Goal: Task Accomplishment & Management: Manage account settings

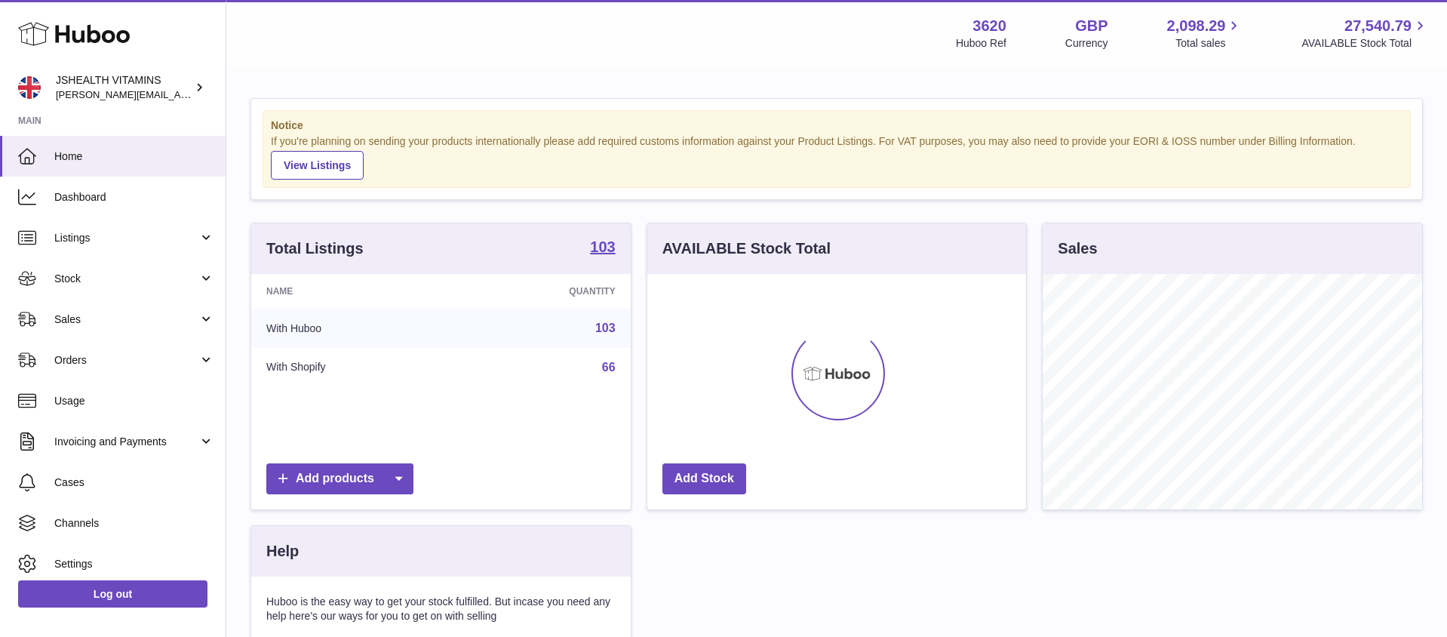
scroll to position [235, 379]
click at [75, 309] on link "Sales" at bounding box center [113, 319] width 226 height 41
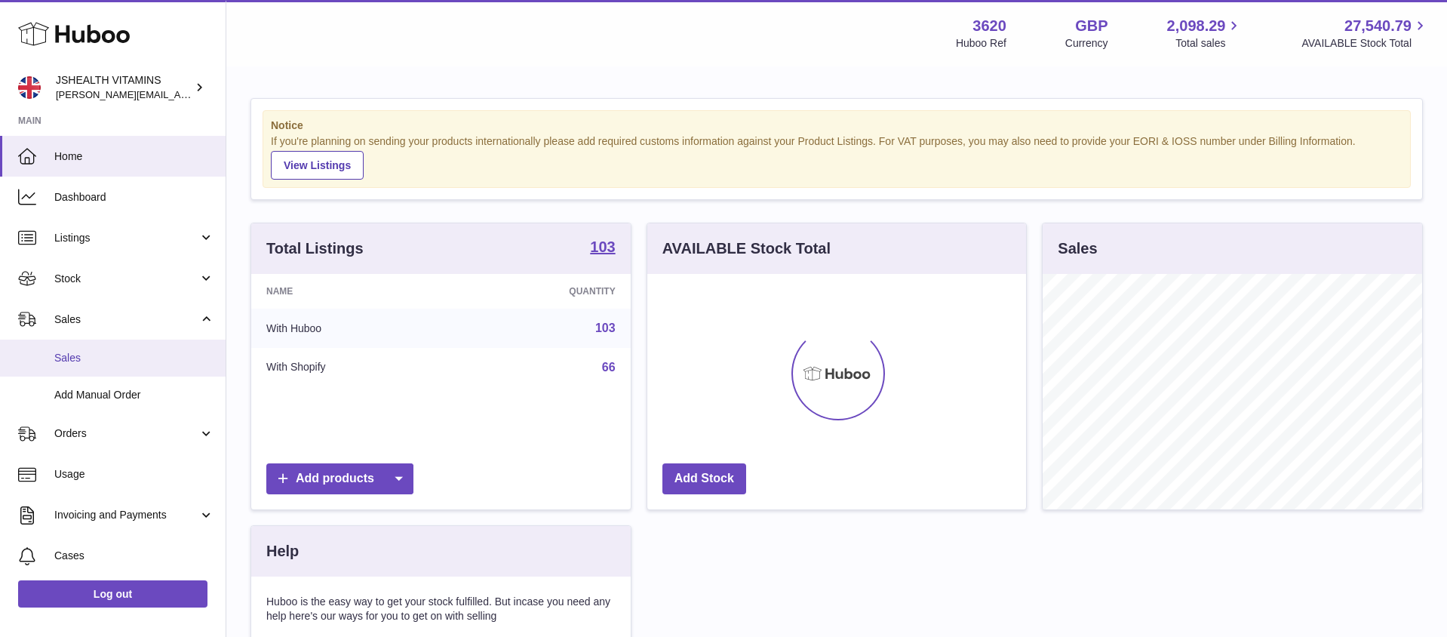
click at [78, 355] on span "Sales" at bounding box center [134, 358] width 160 height 14
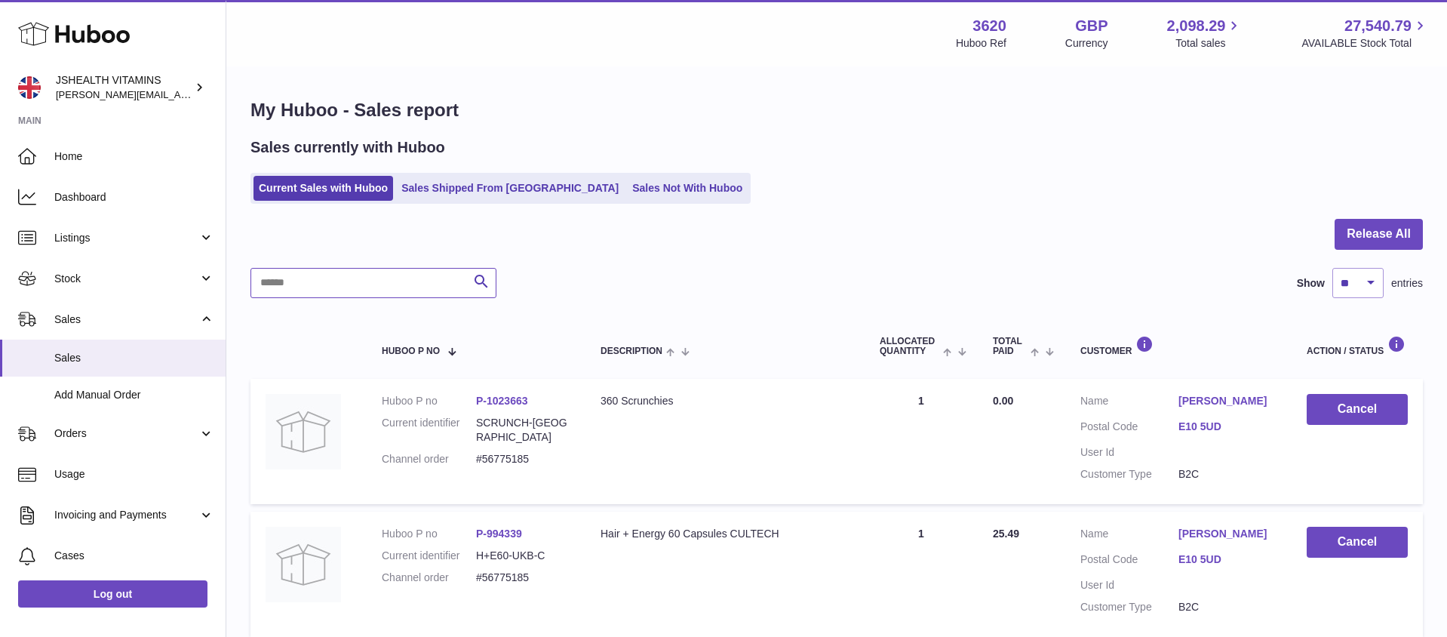
click at [345, 287] on input "text" at bounding box center [373, 283] width 246 height 30
paste input "*********"
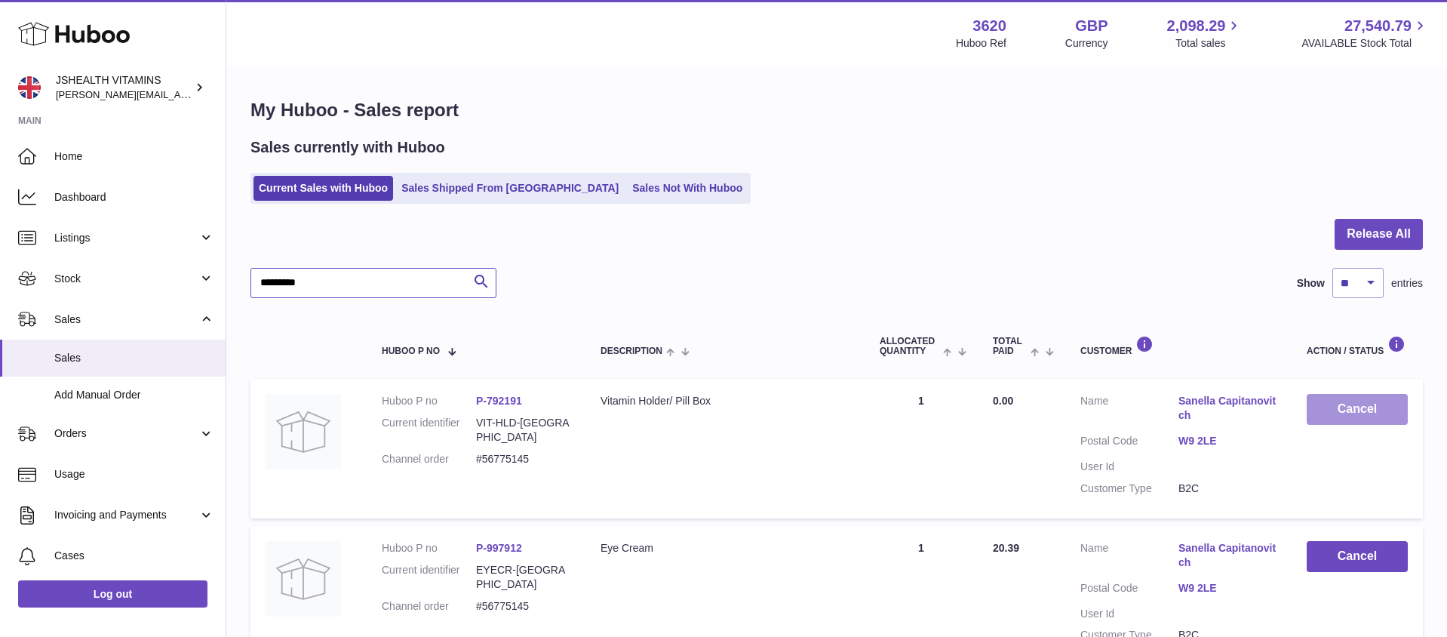
type input "*********"
click at [1362, 405] on button "Cancel" at bounding box center [1356, 409] width 101 height 31
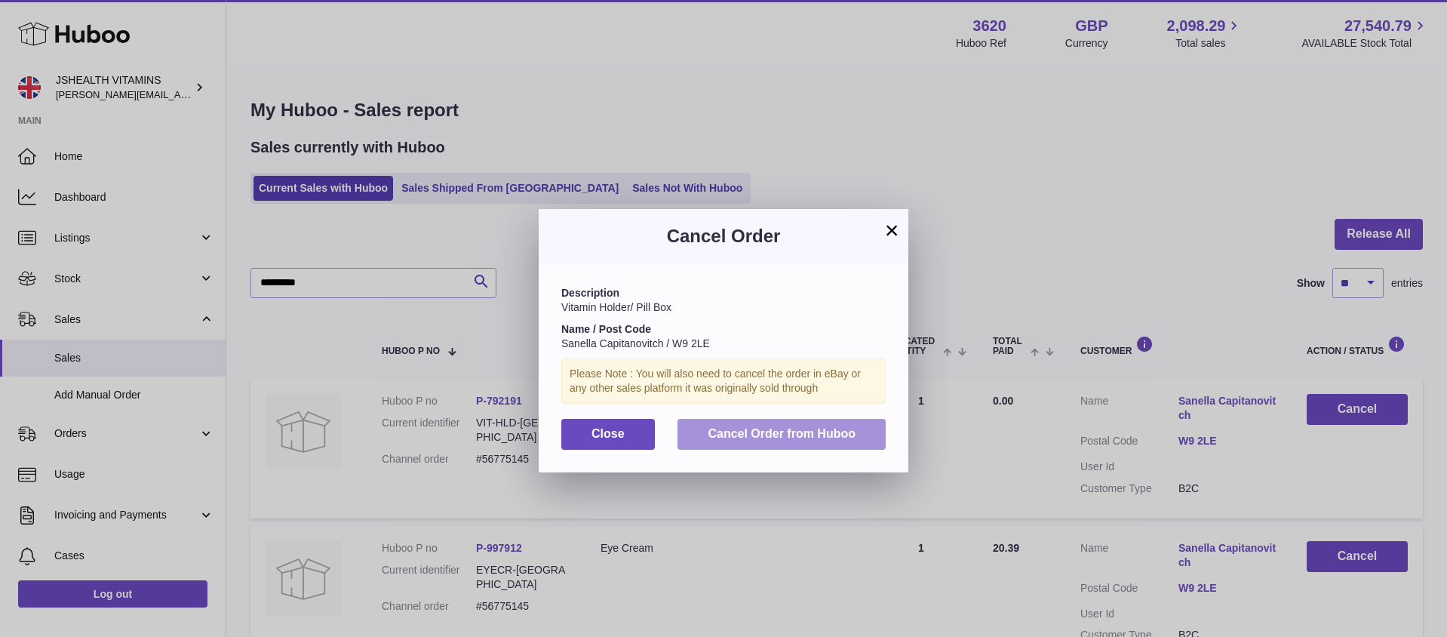
click at [850, 442] on button "Cancel Order from Huboo" at bounding box center [781, 434] width 208 height 31
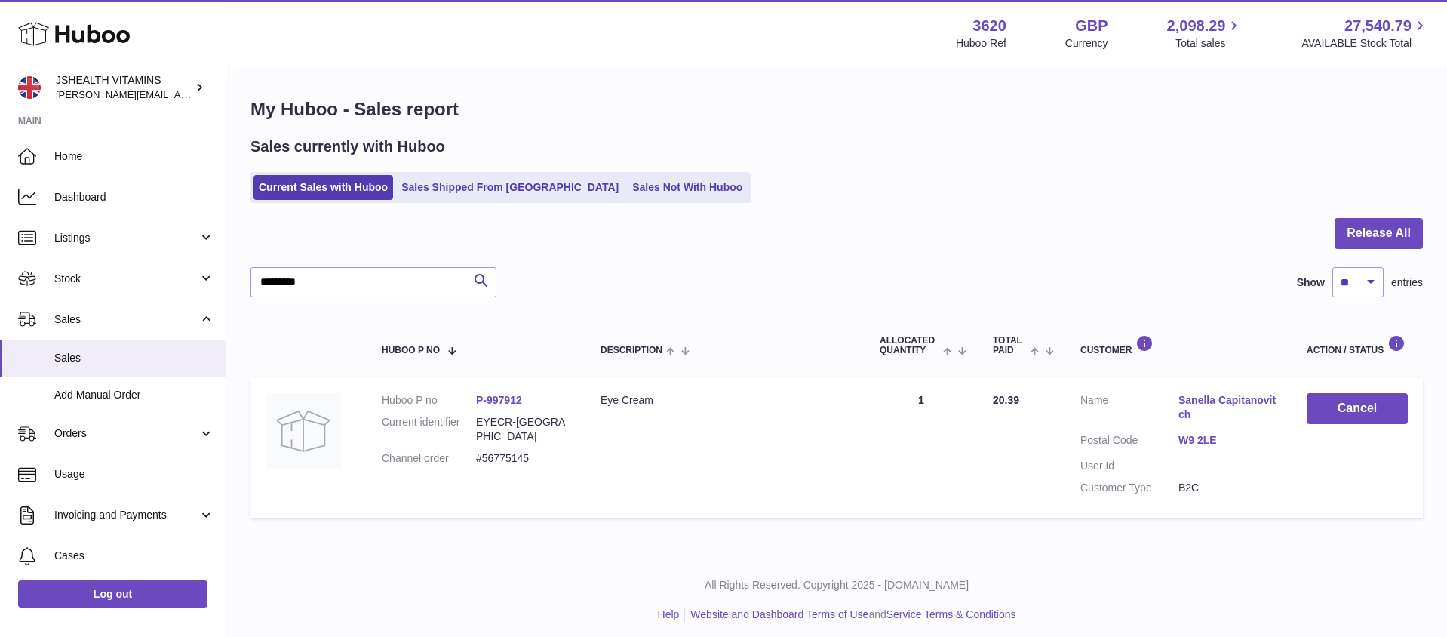
scroll to position [8, 0]
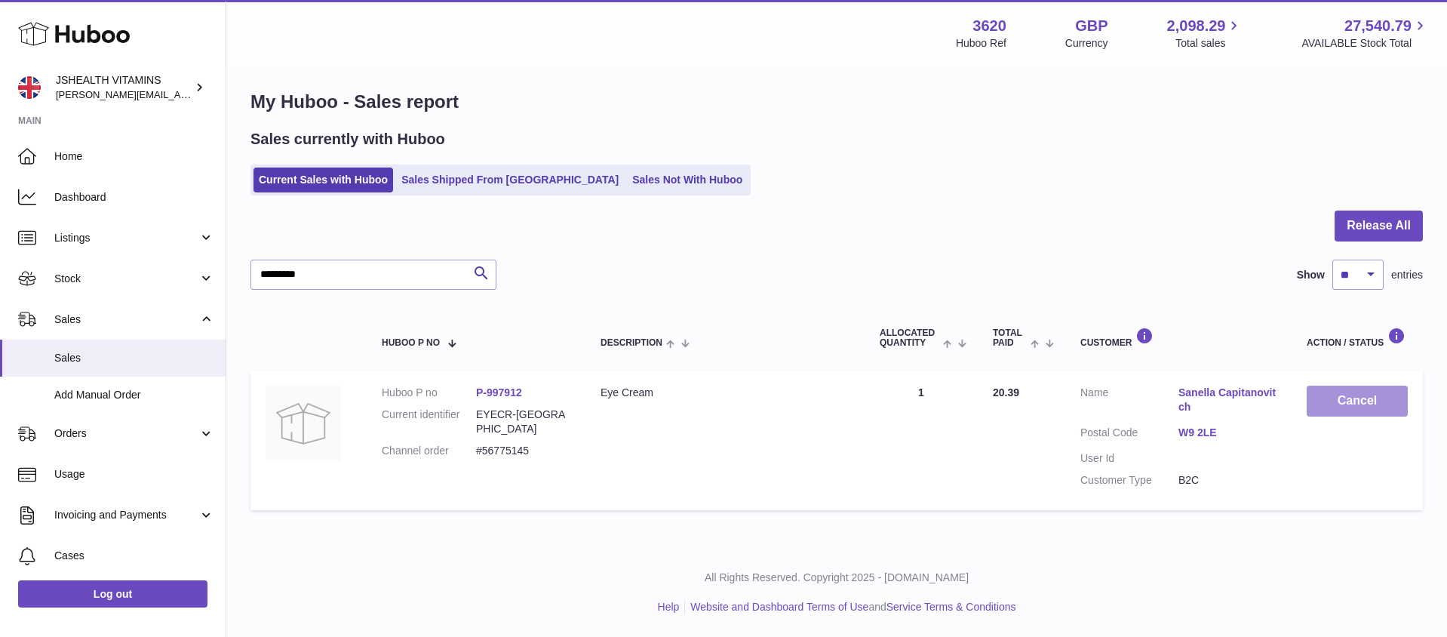
click at [1343, 398] on button "Cancel" at bounding box center [1356, 400] width 101 height 31
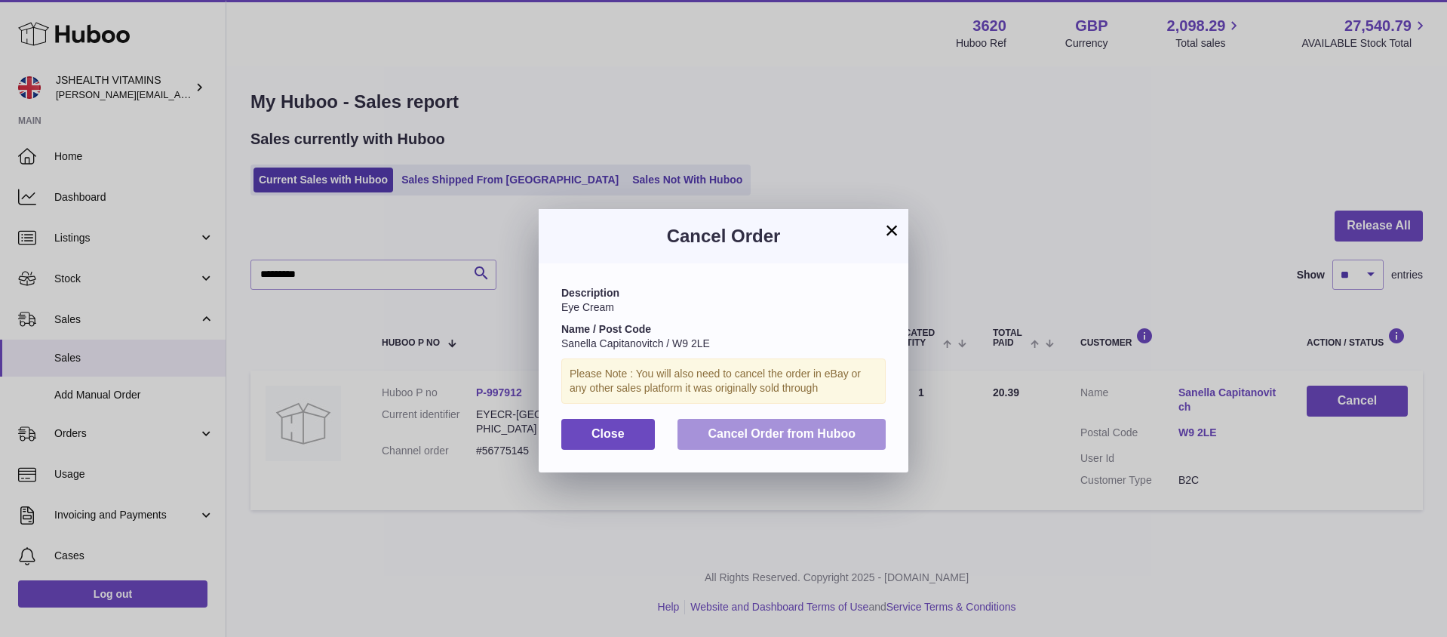
click at [809, 437] on span "Cancel Order from Huboo" at bounding box center [782, 433] width 148 height 13
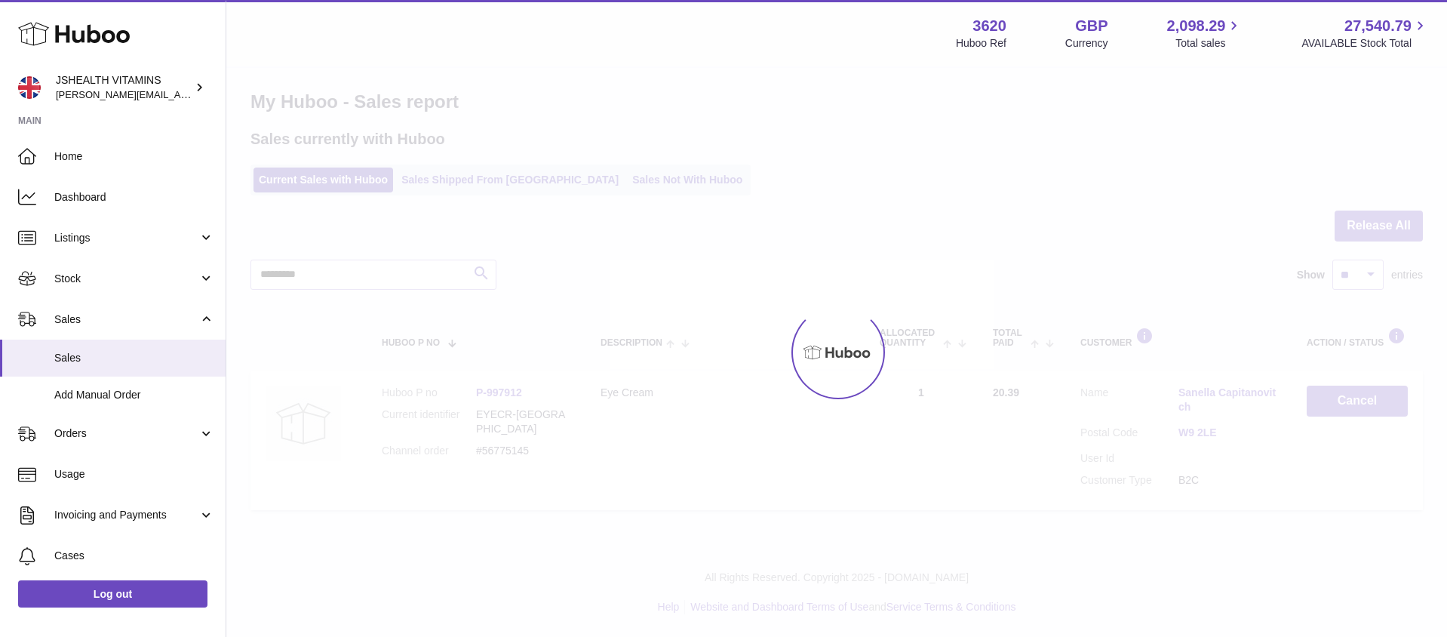
scroll to position [0, 0]
